Goal: Task Accomplishment & Management: Manage account settings

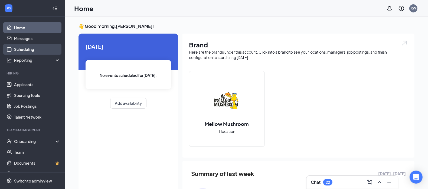
click at [26, 51] on link "Scheduling" at bounding box center [37, 49] width 46 height 11
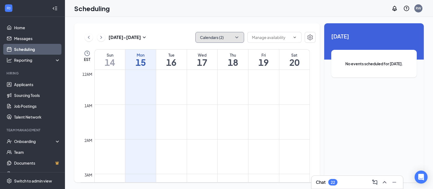
click at [208, 35] on button "Calendars (2)" at bounding box center [219, 37] width 49 height 11
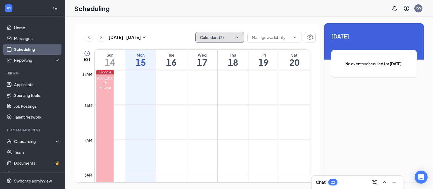
scroll to position [266, 0]
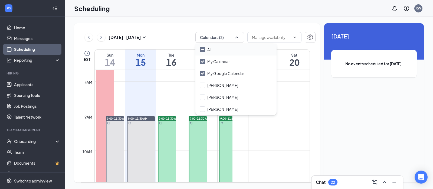
click at [203, 50] on input "All" at bounding box center [206, 49] width 12 height 5
checkbox input "true"
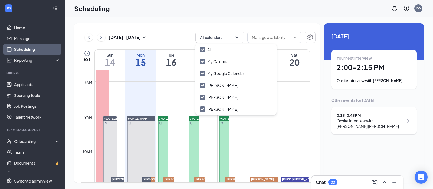
click at [173, 37] on div "[DATE] - [DATE] All calendars" at bounding box center [198, 37] width 235 height 11
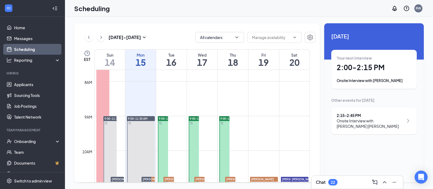
click at [364, 74] on div "Your next interview 2:00 - 2:15 PM Onsite Interview with [PERSON_NAME]" at bounding box center [374, 69] width 75 height 28
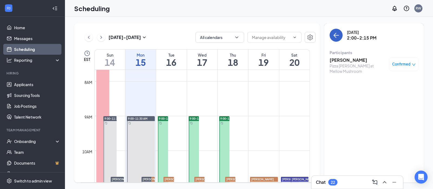
click at [336, 32] on icon "ArrowLeft" at bounding box center [336, 35] width 6 height 6
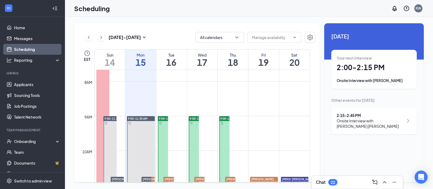
click at [355, 121] on div "Onsite Interview with [PERSON_NAME] [PERSON_NAME]" at bounding box center [370, 123] width 67 height 11
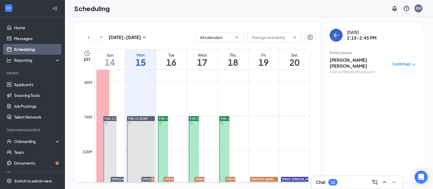
click at [336, 39] on button "back-button" at bounding box center [335, 35] width 13 height 13
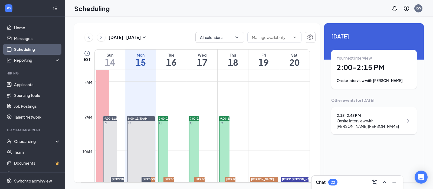
click at [355, 102] on div "Other events for [DATE]" at bounding box center [373, 99] width 85 height 5
click at [354, 107] on div "2:15 - 2:45 PM Onsite Interview with [PERSON_NAME] [PERSON_NAME]" at bounding box center [373, 120] width 85 height 27
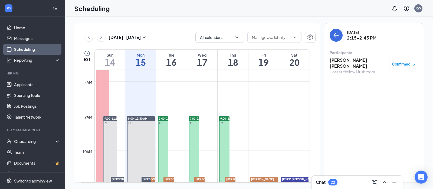
click at [337, 60] on h3 "[PERSON_NAME] [PERSON_NAME]" at bounding box center [357, 63] width 57 height 12
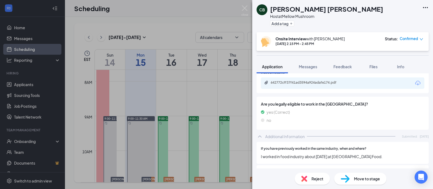
scroll to position [144, 0]
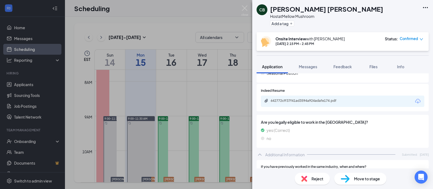
click at [319, 97] on div "642772cff37f41ad3594a924adafe174.pdf" at bounding box center [342, 100] width 163 height 11
click at [317, 99] on div "642772cff37f41ad3594a924adafe174.pdf" at bounding box center [309, 100] width 76 height 4
click at [244, 10] on img at bounding box center [244, 10] width 7 height 11
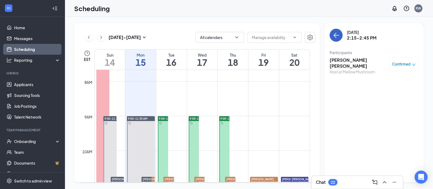
click at [336, 34] on icon "ArrowLeft" at bounding box center [336, 35] width 6 height 6
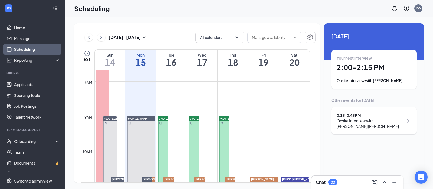
click at [361, 78] on div "Onsite Interview with [PERSON_NAME]" at bounding box center [374, 80] width 75 height 5
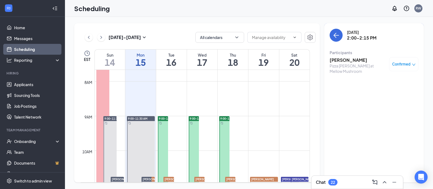
click at [352, 58] on h3 "[PERSON_NAME]" at bounding box center [357, 60] width 57 height 6
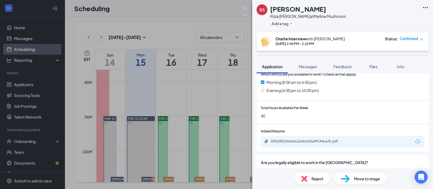
scroll to position [181, 0]
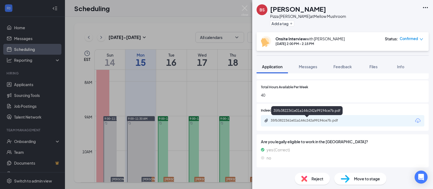
click at [327, 122] on div "35fb3822361e01a144c242a99194ce7b.pdf" at bounding box center [309, 120] width 76 height 4
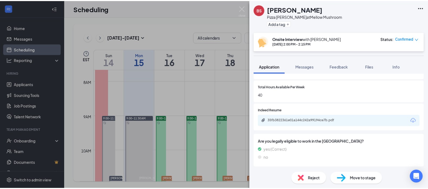
scroll to position [179, 0]
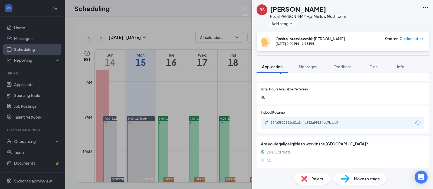
click at [245, 10] on img at bounding box center [244, 10] width 7 height 11
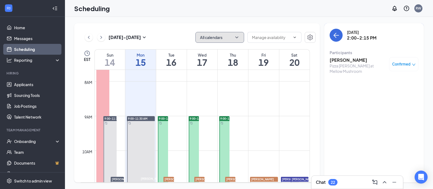
click at [222, 35] on button "All calendars" at bounding box center [219, 37] width 49 height 11
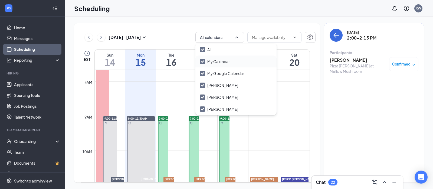
click at [219, 68] on div "My Google Calendar" at bounding box center [235, 73] width 81 height 12
checkbox input "false"
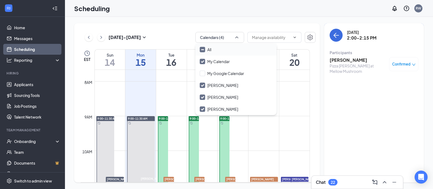
click at [203, 49] on input "All" at bounding box center [206, 49] width 12 height 5
checkbox input "true"
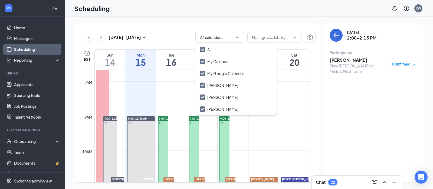
drag, startPoint x: 182, startPoint y: 34, endPoint x: 185, endPoint y: 34, distance: 3.0
click at [182, 34] on div "[DATE] - [DATE] All calendars" at bounding box center [198, 37] width 235 height 11
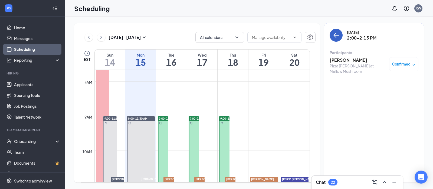
click at [338, 38] on icon "ArrowLeft" at bounding box center [336, 35] width 6 height 6
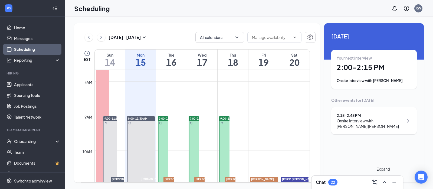
click at [386, 184] on icon "ChevronUp" at bounding box center [384, 182] width 6 height 6
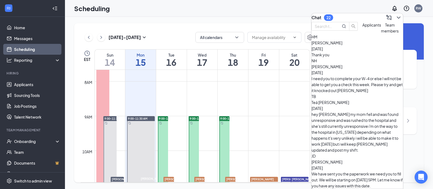
click at [342, 45] on span "[PERSON_NAME]" at bounding box center [326, 42] width 31 height 5
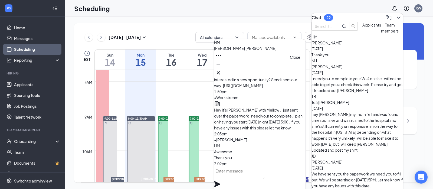
click at [222, 70] on icon "Cross" at bounding box center [218, 73] width 6 height 6
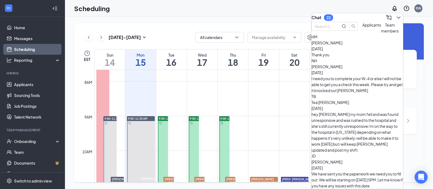
click at [278, 10] on div "Scheduling RW" at bounding box center [249, 8] width 368 height 17
click at [395, 15] on icon "ChevronDown" at bounding box center [398, 17] width 6 height 6
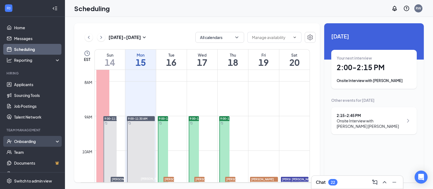
click at [26, 140] on div "Onboarding" at bounding box center [35, 141] width 42 height 5
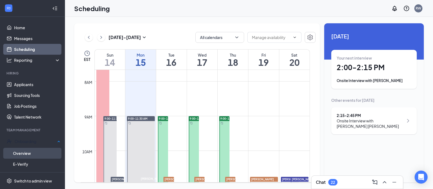
click at [24, 152] on link "Overview" at bounding box center [36, 153] width 47 height 11
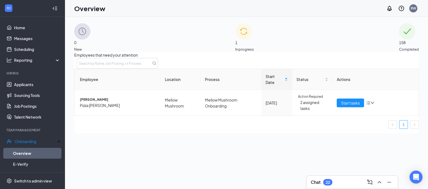
click at [254, 47] on span "In progress" at bounding box center [244, 49] width 19 height 5
click at [340, 116] on td "Start tasks" at bounding box center [375, 103] width 86 height 26
click at [341, 106] on span "Start tasks" at bounding box center [350, 103] width 19 height 6
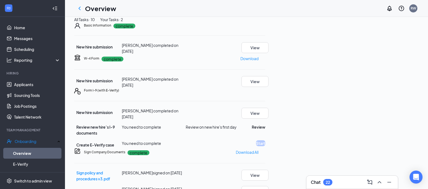
scroll to position [11, 0]
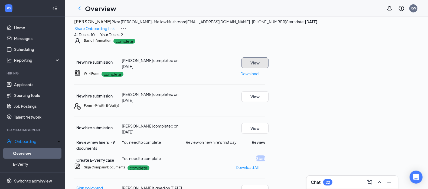
click at [268, 68] on button "View" at bounding box center [254, 62] width 27 height 11
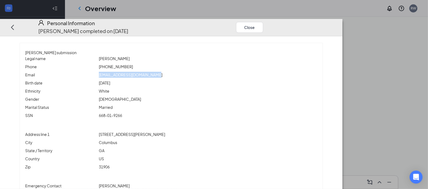
drag, startPoint x: 194, startPoint y: 71, endPoint x: 124, endPoint y: 71, distance: 70.6
click at [124, 72] on div "Email [EMAIL_ADDRESS][DOMAIN_NAME]" at bounding box center [171, 75] width 294 height 6
copy div "[EMAIL_ADDRESS][DOMAIN_NAME]"
click at [185, 90] on div "Ethnicity [DEMOGRAPHIC_DATA]" at bounding box center [171, 92] width 292 height 8
drag, startPoint x: 126, startPoint y: 69, endPoint x: 195, endPoint y: 64, distance: 69.2
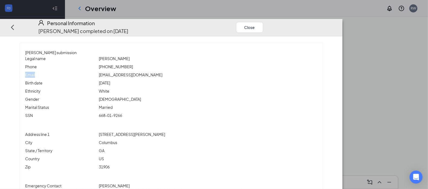
click at [195, 64] on div "Legal name [PERSON_NAME] Phone [PHONE_NUMBER] Email [EMAIL_ADDRESS][DOMAIN_NAME…" at bounding box center [171, 87] width 292 height 65
drag, startPoint x: 186, startPoint y: 70, endPoint x: 137, endPoint y: 68, distance: 48.5
click at [136, 72] on span "[EMAIL_ADDRESS][DOMAIN_NAME]" at bounding box center [131, 74] width 64 height 5
click at [204, 65] on div "Phone [PHONE_NUMBER]" at bounding box center [171, 68] width 292 height 8
click at [162, 72] on span "[EMAIL_ADDRESS][DOMAIN_NAME]" at bounding box center [131, 74] width 64 height 5
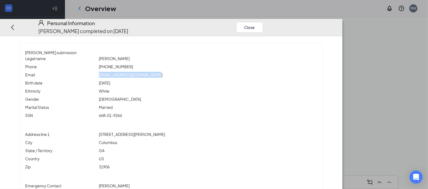
drag, startPoint x: 184, startPoint y: 68, endPoint x: 130, endPoint y: 68, distance: 54.4
click at [129, 72] on span "[EMAIL_ADDRESS][DOMAIN_NAME]" at bounding box center [131, 74] width 64 height 5
drag, startPoint x: 126, startPoint y: 68, endPoint x: 200, endPoint y: 67, distance: 74.7
click at [200, 72] on div "[EMAIL_ADDRESS][DOMAIN_NAME]" at bounding box center [208, 75] width 220 height 6
copy span "[EMAIL_ADDRESS][DOMAIN_NAME]"
